Goal: Task Accomplishment & Management: Understand process/instructions

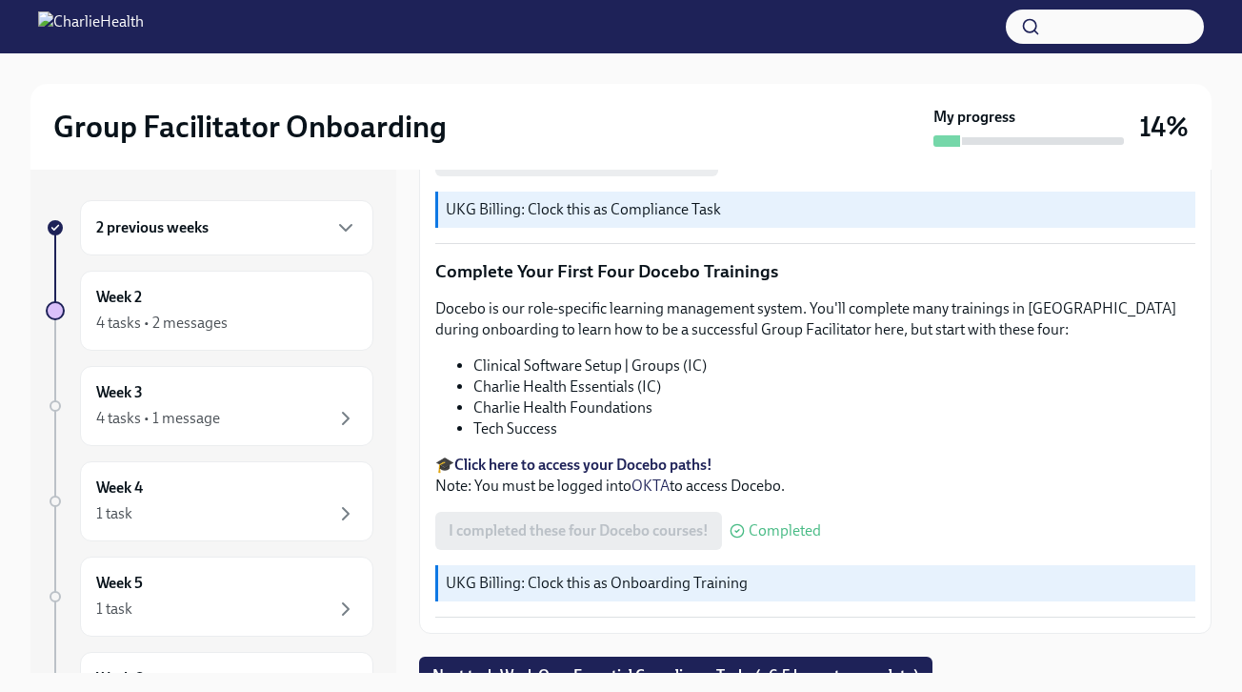
scroll to position [2588, 0]
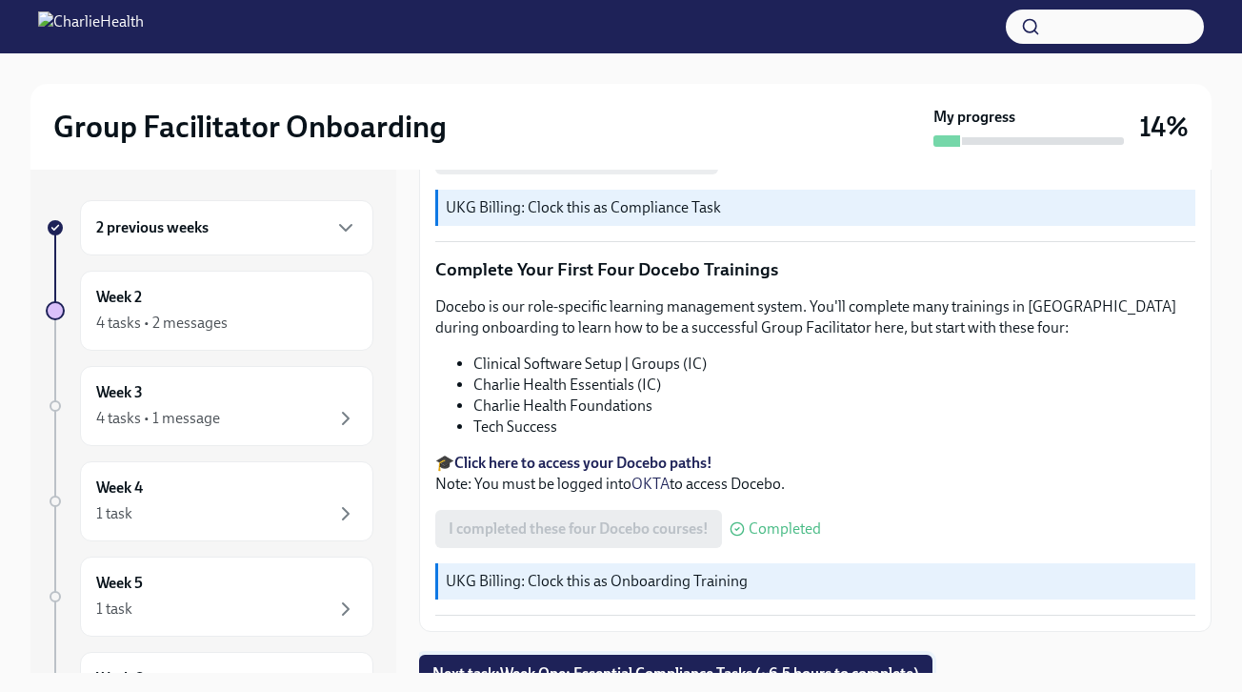
click at [647, 664] on span "Next task : Week One: Essential Compliance Tasks (~6.5 hours to complete)" at bounding box center [676, 673] width 487 height 19
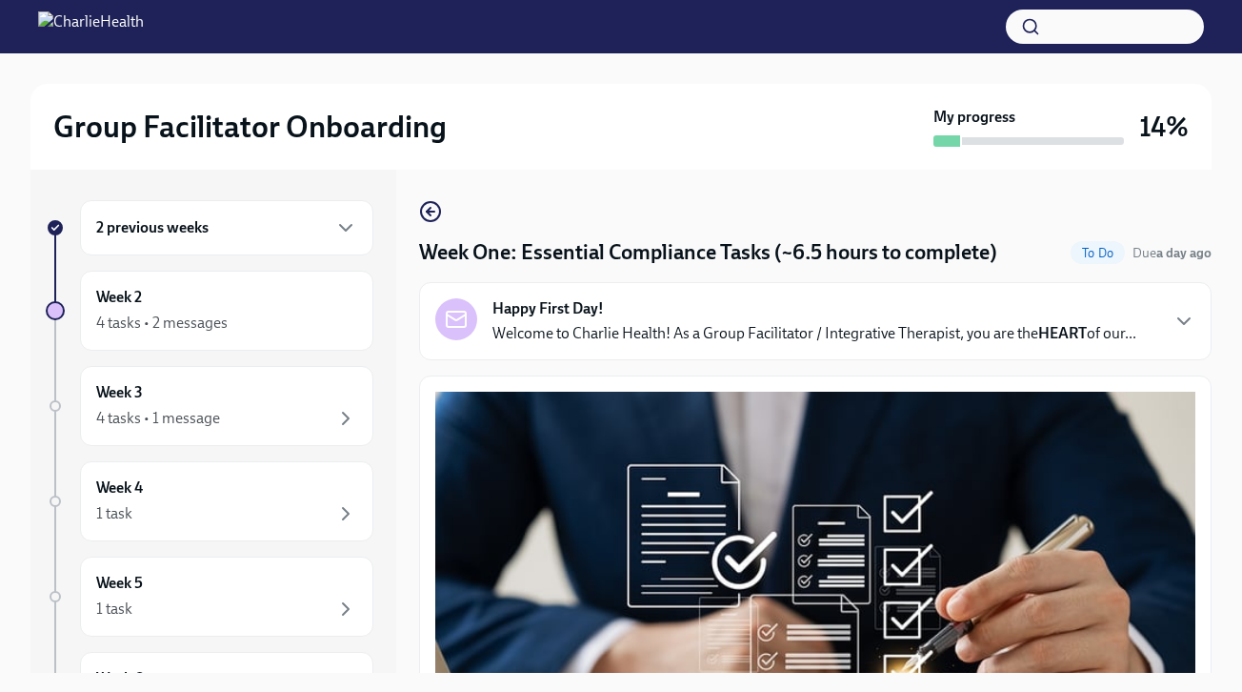
click at [350, 239] on div "2 previous weeks" at bounding box center [226, 227] width 293 height 55
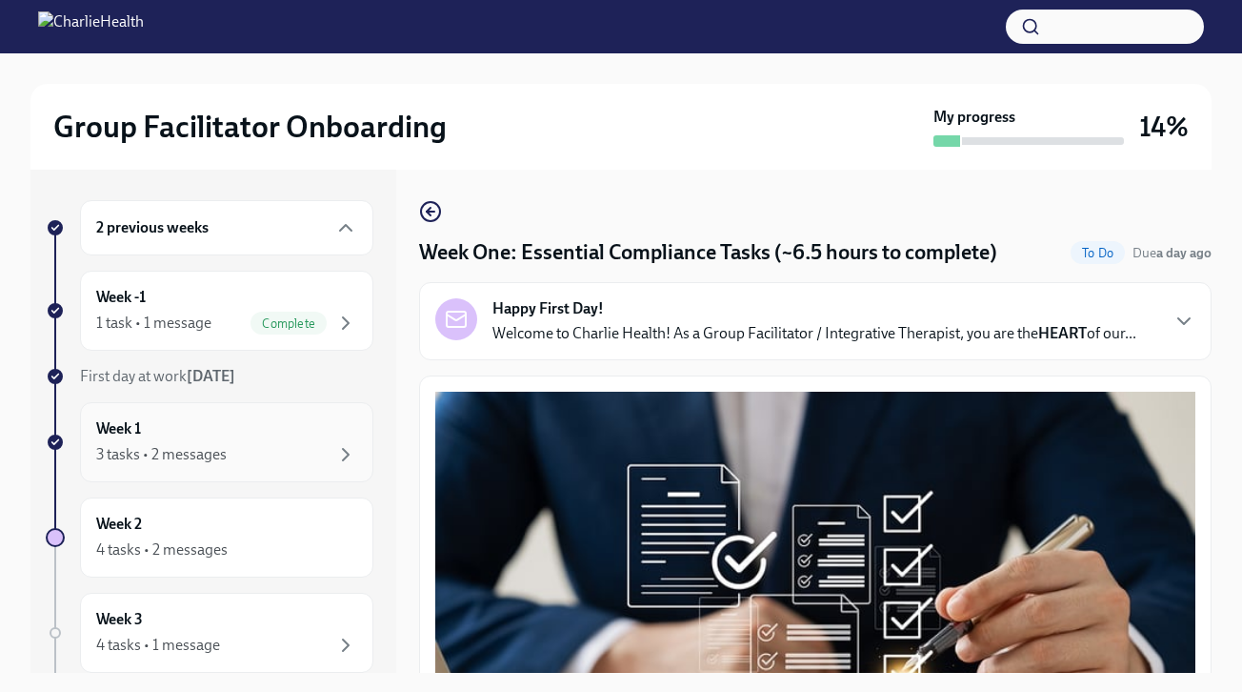
click at [264, 445] on div "3 tasks • 2 messages" at bounding box center [226, 454] width 261 height 23
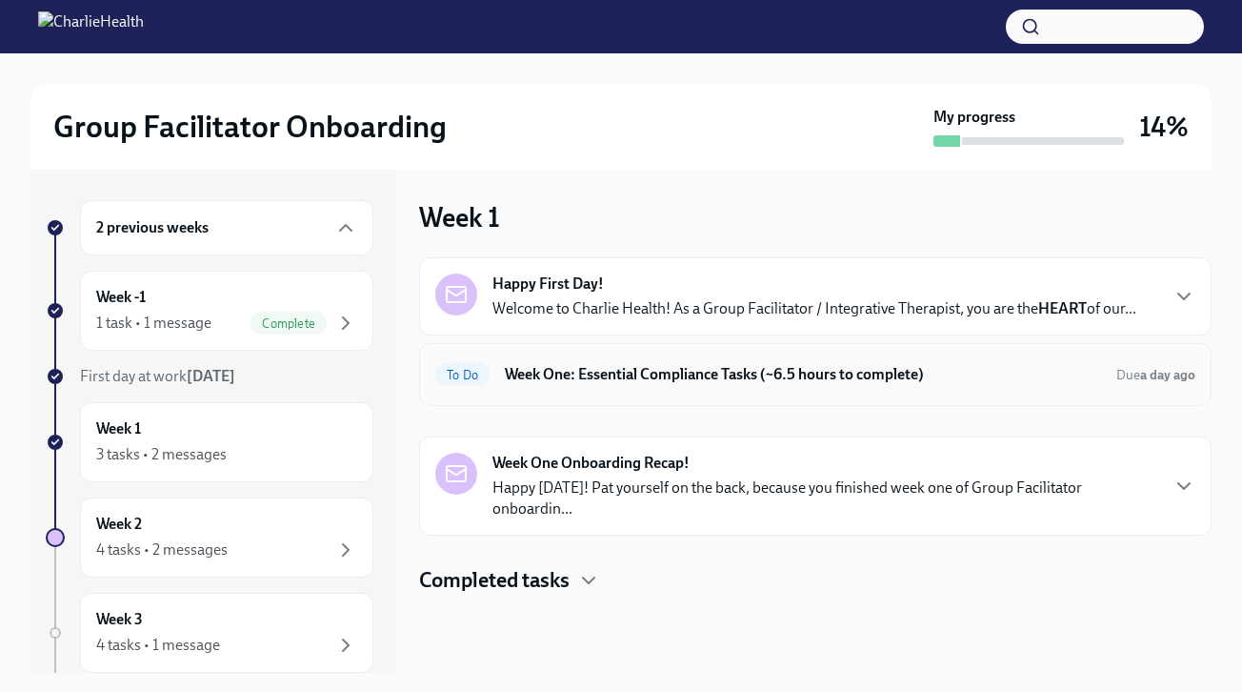
click at [720, 383] on h6 "Week One: Essential Compliance Tasks (~6.5 hours to complete)" at bounding box center [803, 374] width 596 height 21
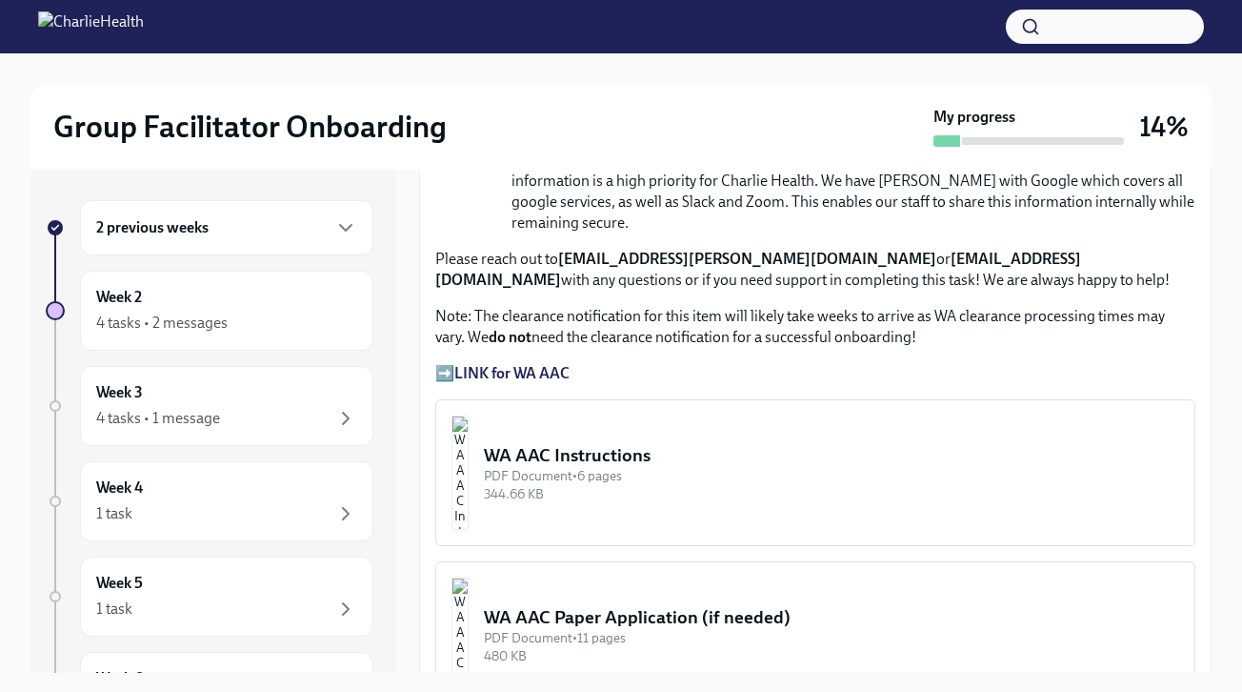
scroll to position [1398, 0]
click at [521, 374] on strong "LINK for WA AAC" at bounding box center [511, 371] width 115 height 18
click at [450, 370] on p "➡️ LINK for WA AAC" at bounding box center [815, 371] width 760 height 21
click at [480, 369] on strong "LINK for WA AAC" at bounding box center [511, 371] width 115 height 18
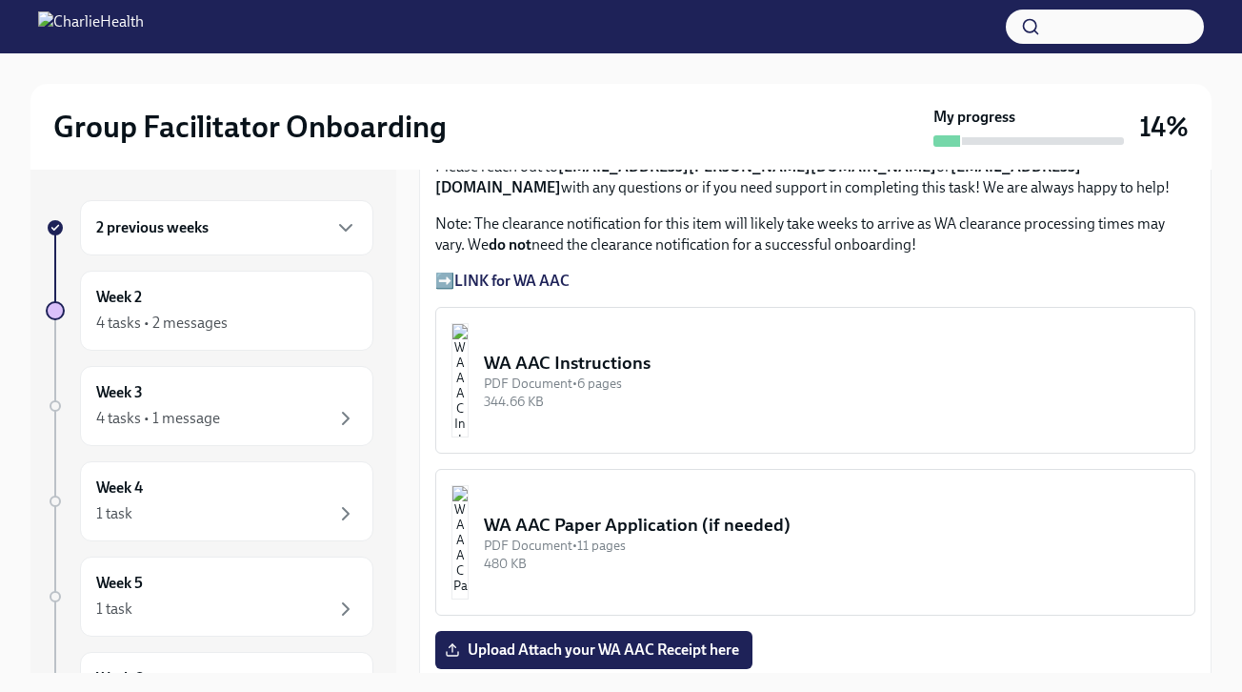
scroll to position [1492, 0]
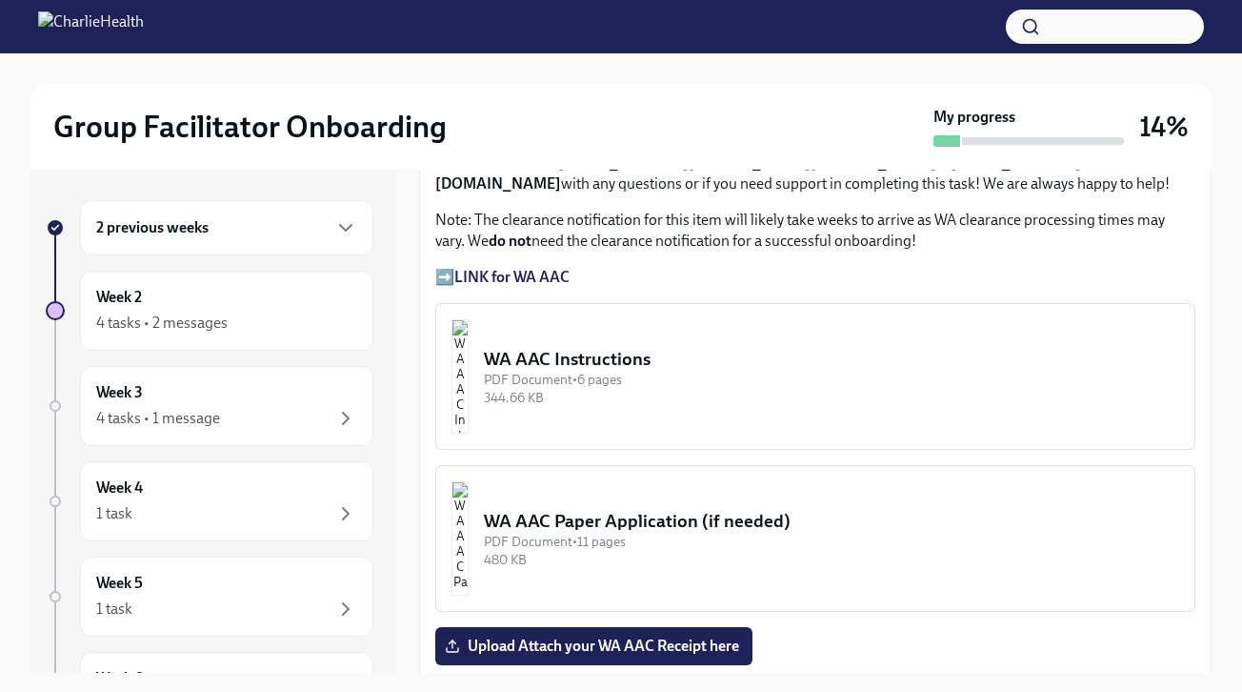
click at [636, 395] on div "344.66 KB" at bounding box center [831, 398] width 695 height 18
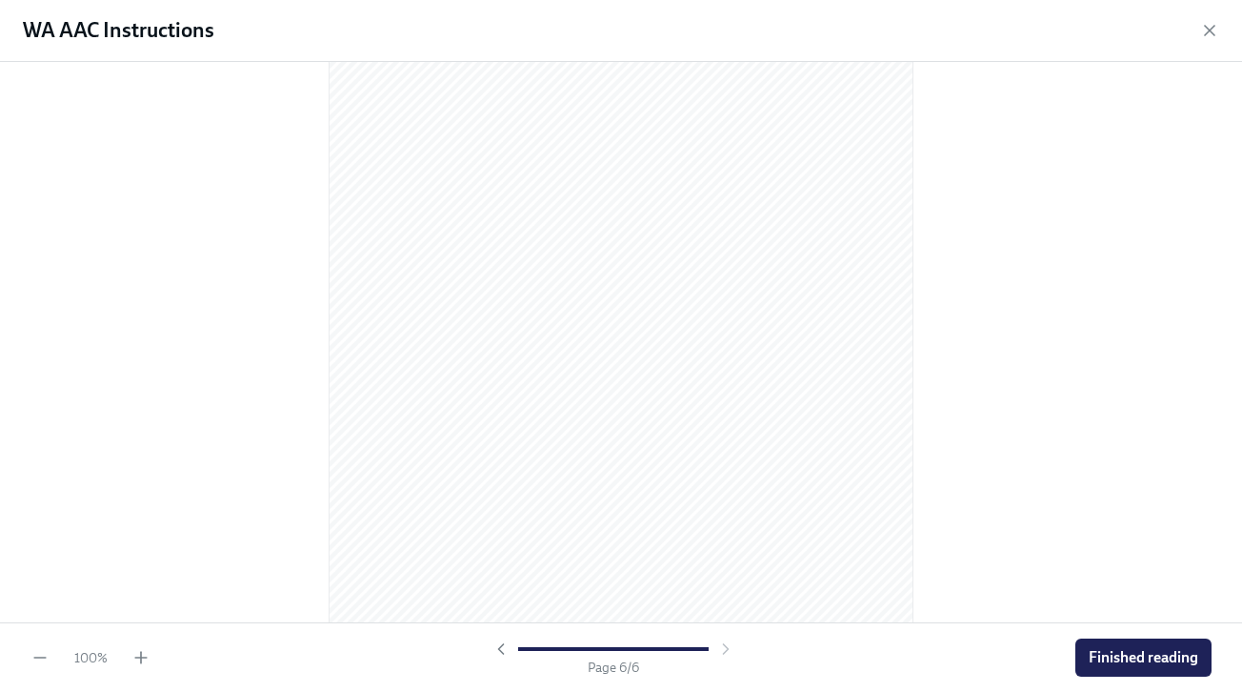
scroll to position [4085, 0]
click at [1152, 655] on span "Finished reading" at bounding box center [1144, 657] width 110 height 19
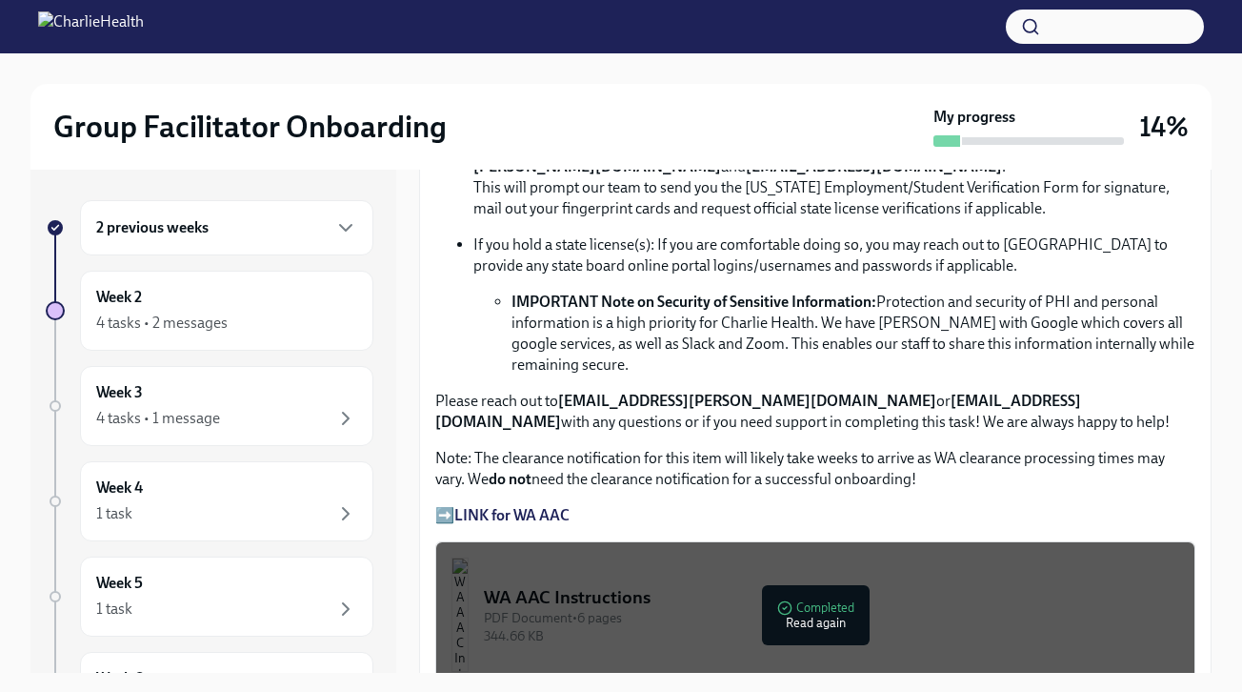
scroll to position [1255, 0]
click at [544, 516] on strong "LINK for WA AAC" at bounding box center [511, 514] width 115 height 18
